Goal: Task Accomplishment & Management: Manage account settings

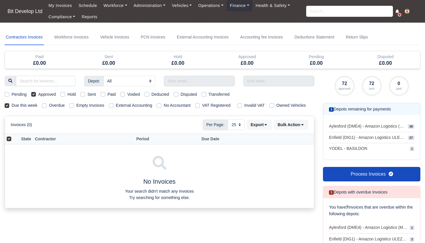
select select "25"
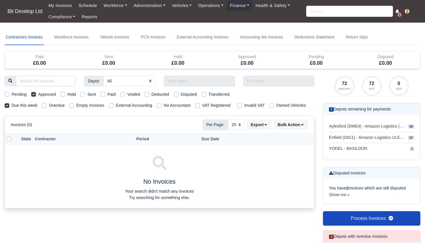
select select "25"
click at [321, 13] on input "search" at bounding box center [349, 11] width 87 height 11
type input "f"
click at [241, 8] on link "Finance" at bounding box center [240, 5] width 26 height 11
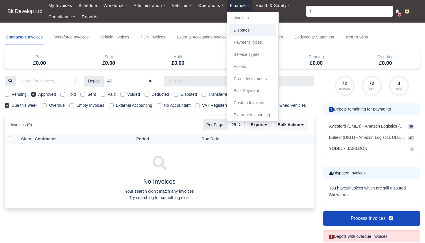
click at [245, 27] on link "Disputes" at bounding box center [252, 30] width 47 height 12
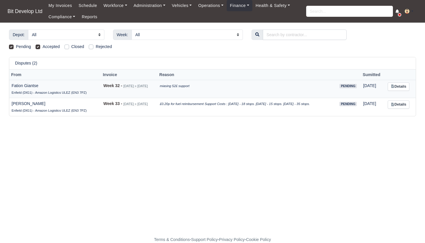
click at [190, 87] on icon "miasing 52£ support" at bounding box center [175, 85] width 30 height 3
click at [394, 86] on icon at bounding box center [392, 85] width 3 height 3
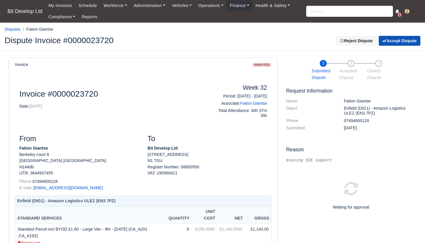
click at [402, 41] on button "Accept Dispute" at bounding box center [400, 41] width 42 height 10
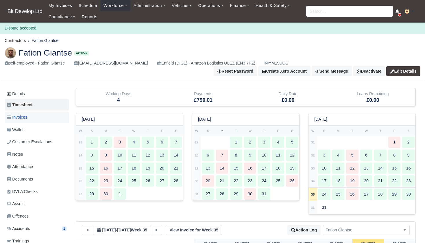
click at [27, 115] on span "Invoices" at bounding box center [17, 117] width 20 height 7
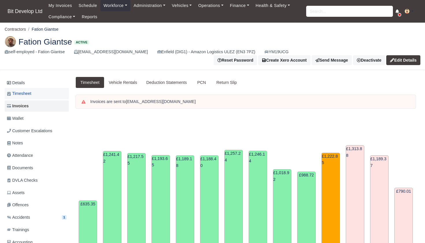
click at [24, 91] on span "Timesheet" at bounding box center [19, 93] width 24 height 7
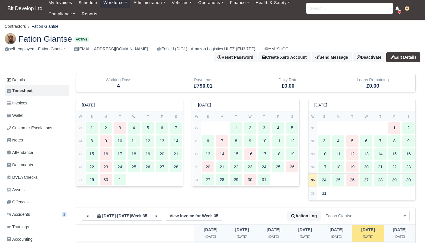
scroll to position [4, 0]
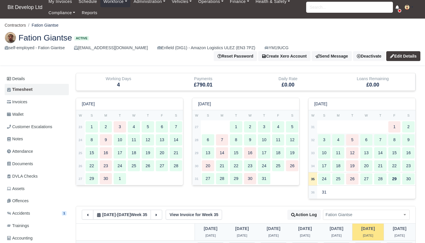
click at [312, 139] on strong "32" at bounding box center [313, 139] width 4 height 3
type input "36"
type input "46"
type input "51"
type input "42"
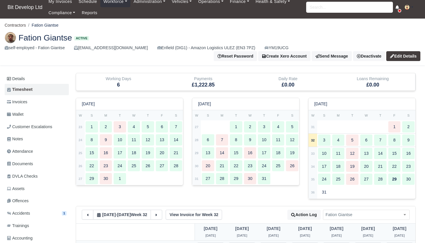
type input "44"
type input "45"
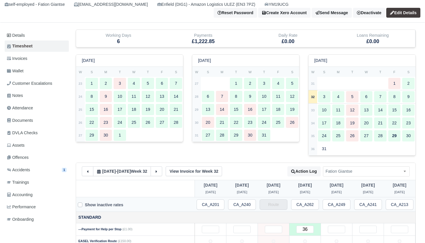
scroll to position [80, 0]
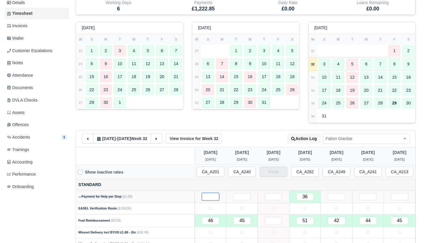
click at [214, 195] on input "text" at bounding box center [210, 197] width 17 height 8
type input "50"
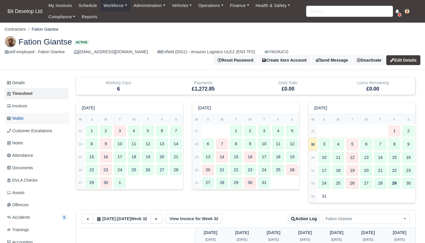
scroll to position [0, 0]
click at [22, 103] on span "Invoices" at bounding box center [17, 106] width 20 height 7
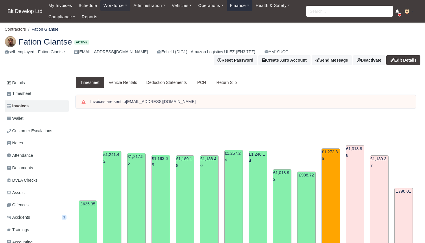
click at [242, 5] on link "Finance" at bounding box center [240, 5] width 26 height 11
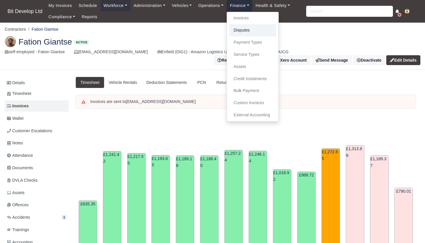
click at [248, 28] on link "Disputes" at bounding box center [252, 30] width 47 height 12
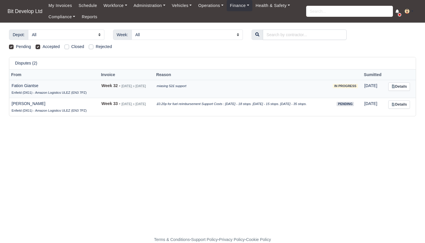
click at [402, 87] on link "Details" at bounding box center [400, 86] width 22 height 8
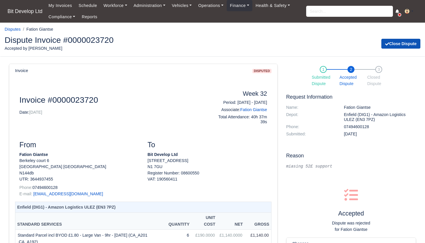
click at [398, 44] on button "Close Dispute" at bounding box center [401, 44] width 39 height 10
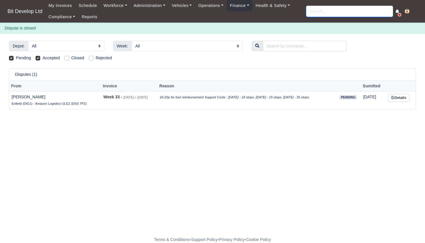
click at [324, 12] on input "search" at bounding box center [349, 11] width 87 height 11
click at [150, 5] on link "Administration" at bounding box center [149, 5] width 38 height 11
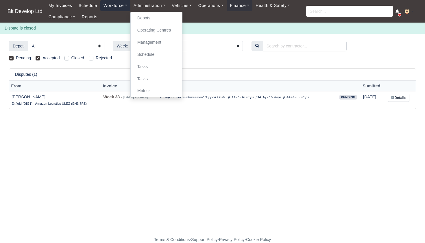
click at [113, 6] on link "Workforce" at bounding box center [115, 5] width 30 height 11
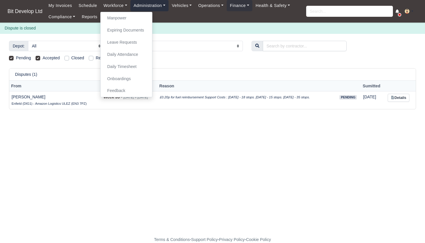
click at [151, 6] on link "Administration" at bounding box center [149, 5] width 38 height 11
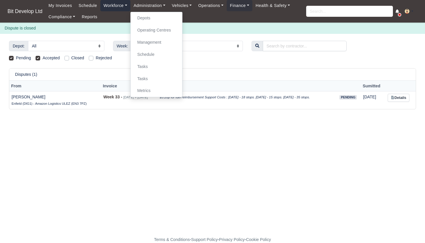
click at [113, 4] on link "Workforce" at bounding box center [115, 5] width 30 height 11
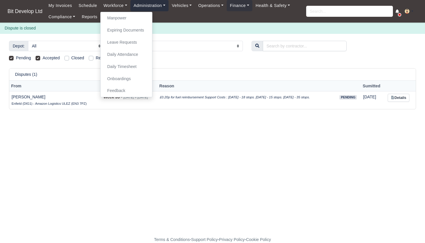
click at [140, 5] on link "Administration" at bounding box center [149, 5] width 38 height 11
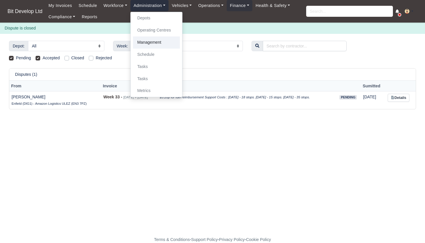
click at [147, 41] on link "Management" at bounding box center [156, 42] width 47 height 12
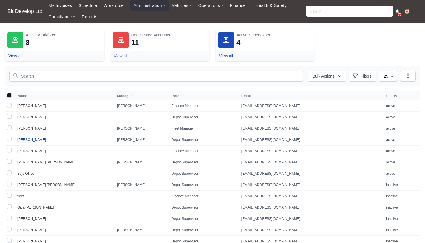
click at [27, 140] on link "[PERSON_NAME]" at bounding box center [31, 140] width 29 height 4
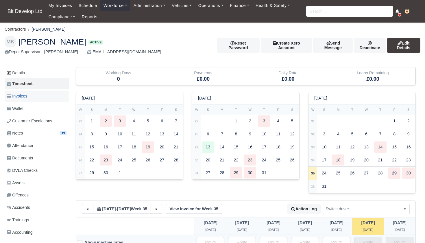
click at [25, 95] on span "Invoices" at bounding box center [17, 96] width 20 height 7
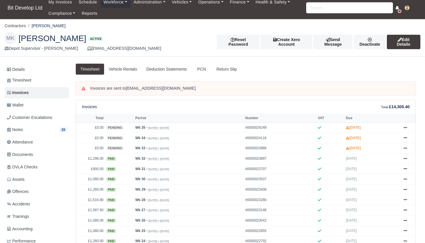
scroll to position [5, 0]
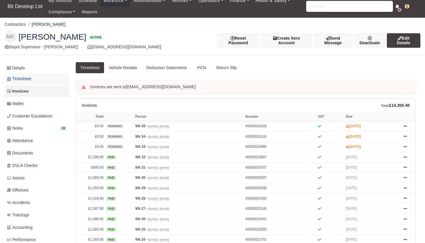
click at [22, 78] on span "Timesheet" at bounding box center [19, 79] width 24 height 7
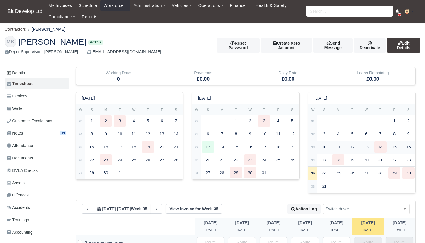
click at [312, 146] on strong "33" at bounding box center [313, 147] width 4 height 3
click at [316, 133] on td "32" at bounding box center [313, 134] width 9 height 13
select select
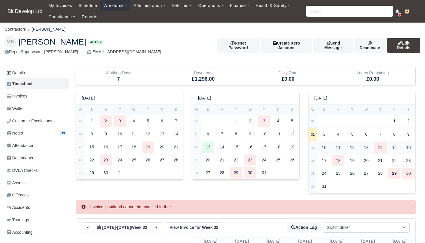
click at [316, 144] on td "33" at bounding box center [313, 147] width 9 height 13
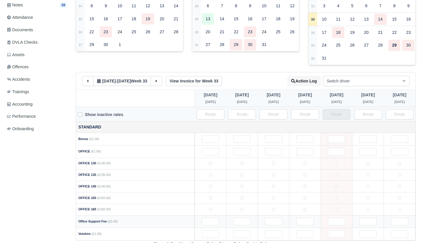
scroll to position [128, 0]
click at [87, 79] on icon at bounding box center [88, 81] width 4 height 4
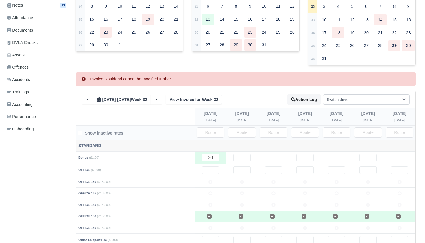
click at [161, 95] on button at bounding box center [157, 100] width 12 height 10
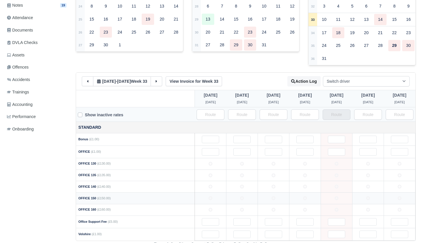
click at [212, 196] on icon at bounding box center [211, 198] width 4 height 4
click at [241, 198] on td at bounding box center [243, 199] width 32 height 12
click at [284, 194] on td at bounding box center [274, 199] width 32 height 12
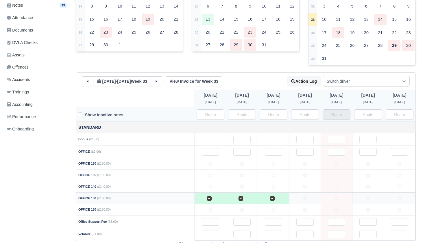
click at [307, 197] on icon at bounding box center [305, 198] width 4 height 4
click at [374, 195] on td at bounding box center [369, 199] width 32 height 12
click at [406, 195] on td at bounding box center [400, 199] width 32 height 12
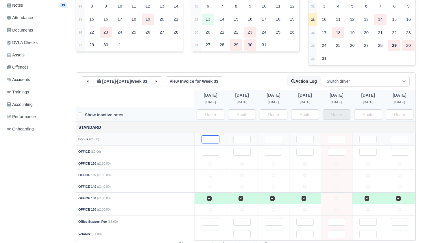
click at [210, 136] on input "text" at bounding box center [210, 140] width 17 height 8
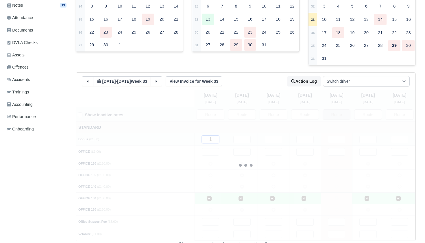
type input "16"
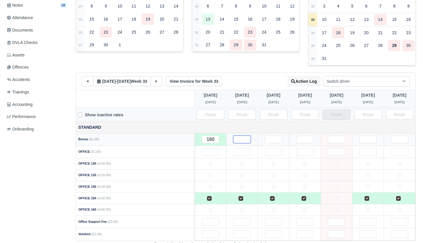
click at [247, 136] on input "text" at bounding box center [241, 140] width 17 height 8
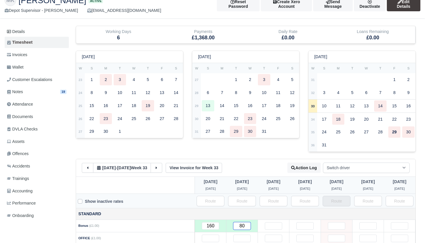
scroll to position [0, 0]
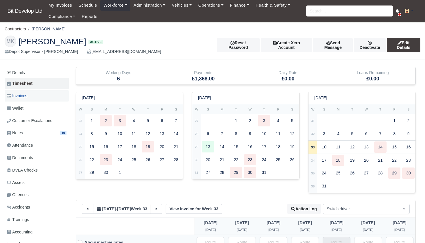
click at [23, 94] on span "Invoices" at bounding box center [17, 96] width 20 height 7
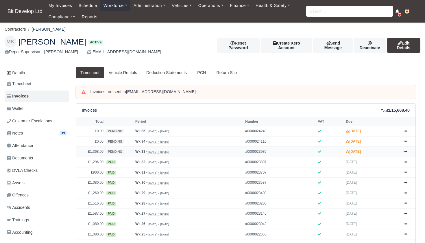
click at [405, 152] on icon at bounding box center [405, 151] width 3 height 1
click at [375, 181] on link "Approve" at bounding box center [384, 174] width 52 height 12
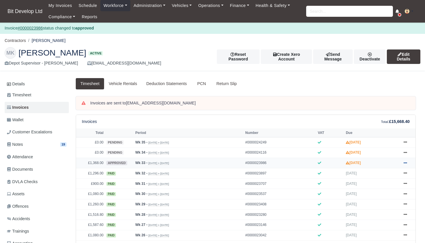
click at [405, 165] on icon at bounding box center [405, 162] width 3 height 3
click at [374, 112] on link "Send" at bounding box center [384, 106] width 52 height 12
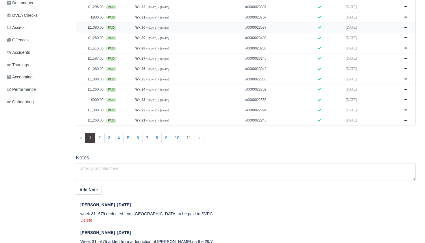
scroll to position [220, 0]
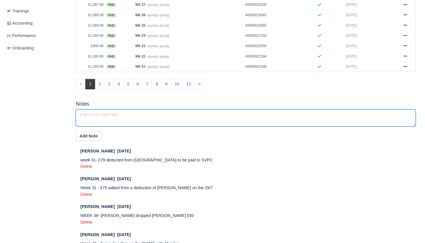
click at [162, 126] on textarea at bounding box center [246, 117] width 340 height 17
click at [206, 120] on textarea "Invoice 33 - £160 Another DA completed the route due to a dog bite, and on the …" at bounding box center [246, 117] width 340 height 17
click at [207, 122] on textarea "Invoice 33 - £160 Another DA completed the route due to a dog biteon the 4th, a…" at bounding box center [246, 117] width 340 height 17
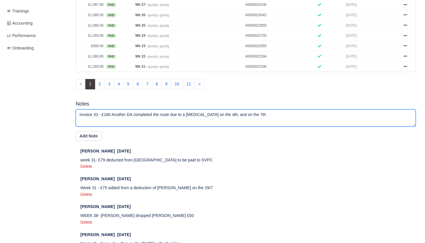
click at [257, 120] on textarea "Invoice 33 - £160 Another DA completed the route due to a dog bite on the 4th, …" at bounding box center [246, 117] width 340 height 17
type textarea "Invoice 33 - £160 Another DA completed the route due to a [MEDICAL_DATA] on the…"
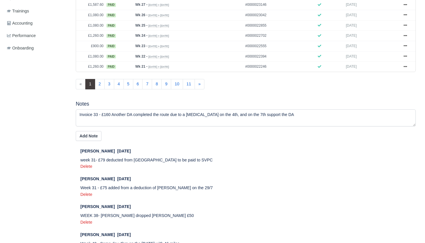
click at [91, 141] on button "Add Note" at bounding box center [89, 136] width 26 height 10
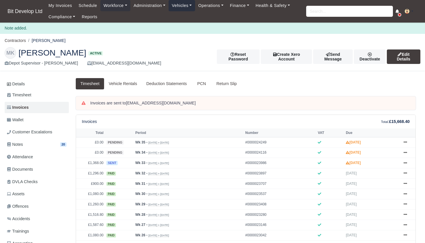
click at [193, 0] on link "Vehicles" at bounding box center [182, 5] width 27 height 11
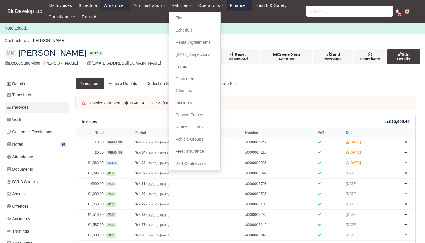
click at [240, 5] on link "Finance" at bounding box center [240, 5] width 26 height 11
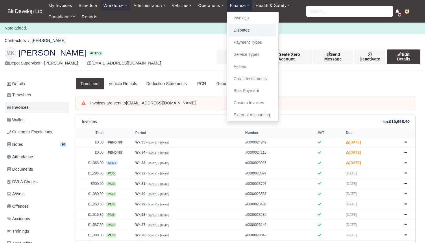
click at [245, 31] on link "Disputes" at bounding box center [252, 30] width 47 height 12
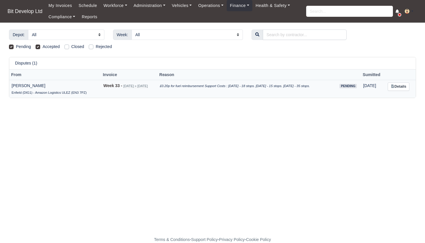
click at [400, 85] on link "Details" at bounding box center [399, 86] width 22 height 8
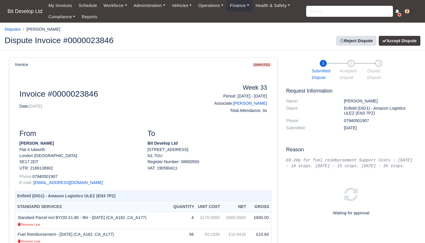
click at [350, 41] on link "Reject Dispute" at bounding box center [357, 41] width 40 height 10
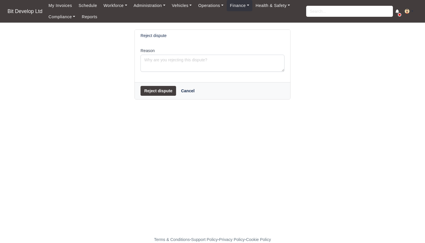
click at [204, 52] on div "Reason" at bounding box center [213, 59] width 144 height 24
click at [203, 60] on textarea "Reason" at bounding box center [213, 63] width 144 height 17
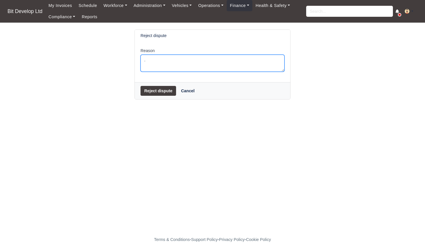
type textarea "."
click at [165, 88] on button "Reject dispute" at bounding box center [159, 91] width 36 height 10
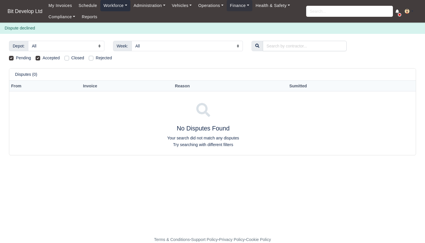
click at [119, 6] on link "Workforce" at bounding box center [115, 5] width 30 height 11
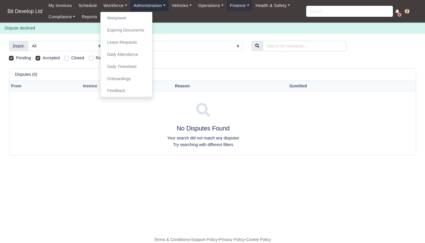
click at [154, 5] on link "Administration" at bounding box center [149, 5] width 38 height 11
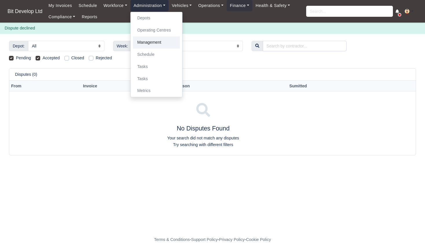
click at [151, 41] on link "Management" at bounding box center [156, 42] width 47 height 12
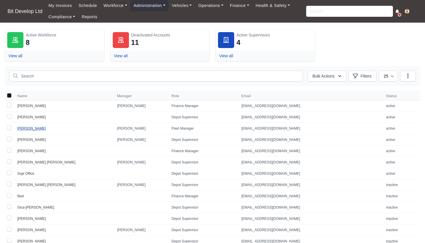
click at [30, 129] on link "[PERSON_NAME]" at bounding box center [31, 128] width 29 height 4
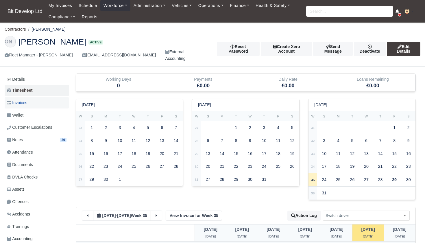
click at [21, 100] on span "Invoices" at bounding box center [17, 103] width 20 height 7
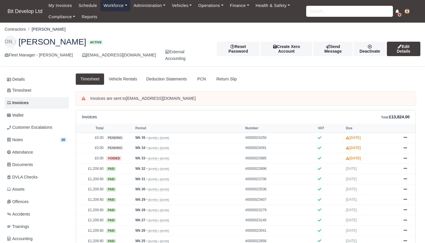
click at [115, 7] on link "Workforce" at bounding box center [115, 5] width 30 height 11
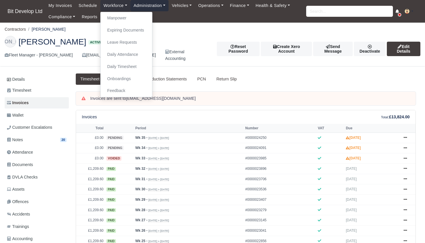
click at [146, 8] on link "Administration" at bounding box center [149, 5] width 38 height 11
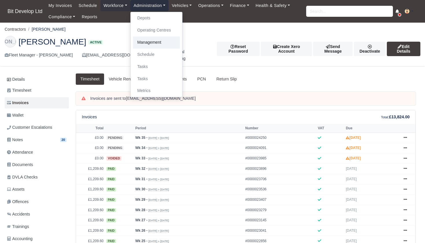
click at [150, 40] on link "Management" at bounding box center [156, 42] width 47 height 12
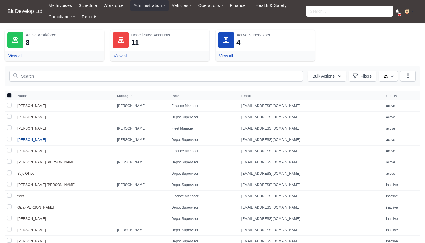
click at [27, 138] on link "[PERSON_NAME]" at bounding box center [31, 140] width 29 height 4
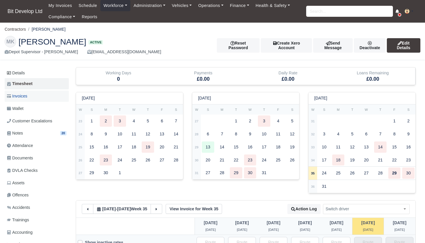
click at [17, 95] on span "Invoices" at bounding box center [17, 96] width 20 height 7
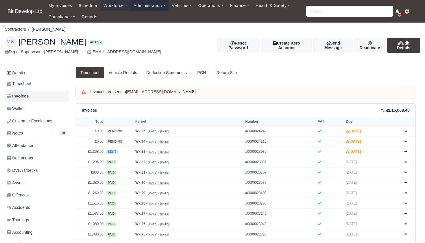
click at [157, 8] on link "Administration" at bounding box center [149, 5] width 38 height 11
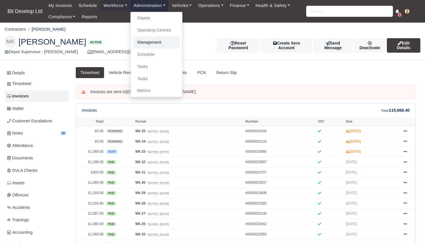
click at [151, 43] on link "Management" at bounding box center [156, 42] width 47 height 12
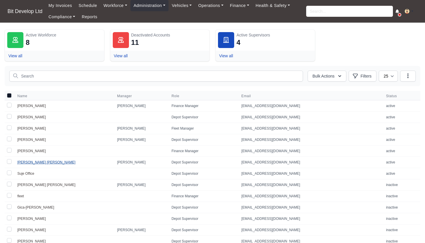
click at [33, 161] on link "[PERSON_NAME] [PERSON_NAME]" at bounding box center [46, 162] width 58 height 4
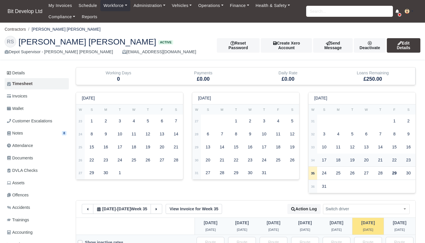
click at [312, 159] on strong "34" at bounding box center [313, 160] width 4 height 3
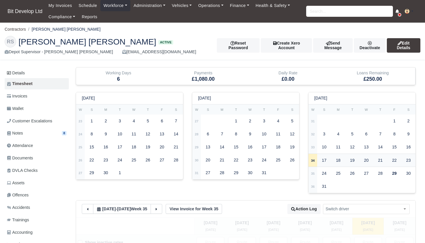
select select
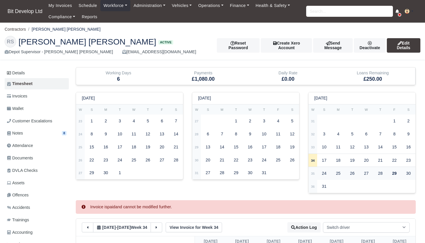
click at [313, 168] on td "35" at bounding box center [313, 173] width 9 height 13
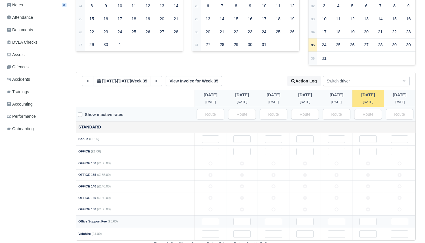
scroll to position [128, 0]
click at [212, 197] on td at bounding box center [211, 199] width 32 height 12
click at [236, 197] on td at bounding box center [243, 199] width 32 height 12
click at [284, 194] on td at bounding box center [274, 199] width 32 height 12
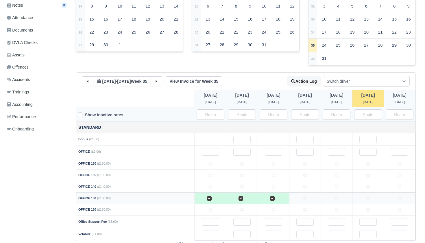
click at [307, 197] on td at bounding box center [306, 199] width 32 height 12
click at [342, 194] on td at bounding box center [337, 199] width 32 height 12
click at [367, 196] on icon at bounding box center [368, 198] width 4 height 4
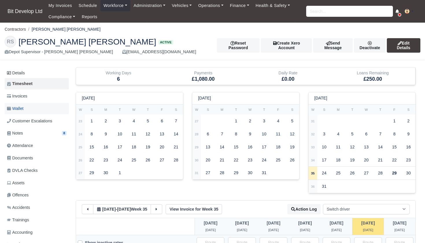
scroll to position [0, 0]
click at [27, 97] on span "Invoices" at bounding box center [17, 96] width 20 height 7
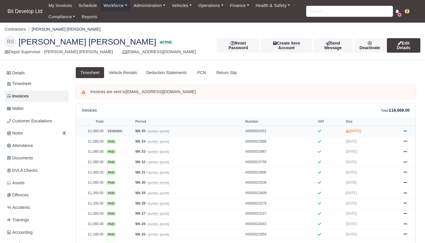
click at [406, 132] on icon at bounding box center [405, 130] width 3 height 1
click at [380, 160] on link "Approve" at bounding box center [384, 154] width 52 height 12
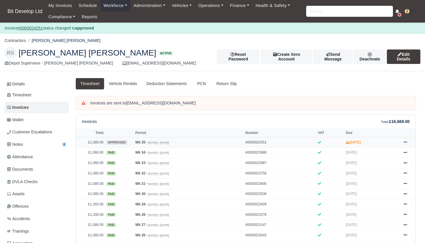
click at [406, 144] on icon at bounding box center [405, 141] width 3 height 3
click at [375, 171] on link "Send" at bounding box center [384, 165] width 52 height 12
click at [152, 8] on link "Administration" at bounding box center [149, 5] width 38 height 11
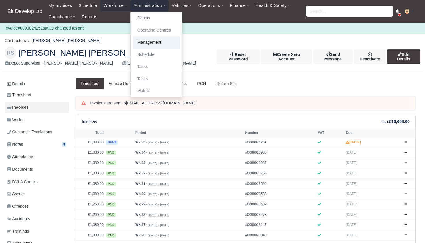
click at [148, 43] on link "Management" at bounding box center [156, 42] width 47 height 12
